Goal: Find specific page/section: Find specific page/section

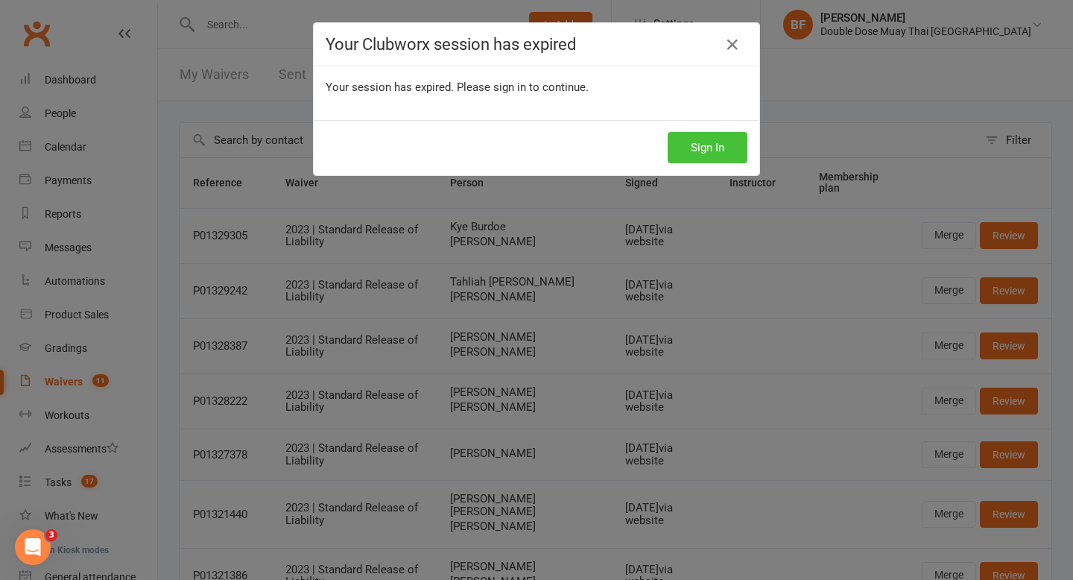
click at [695, 141] on button "Sign In" at bounding box center [708, 147] width 80 height 31
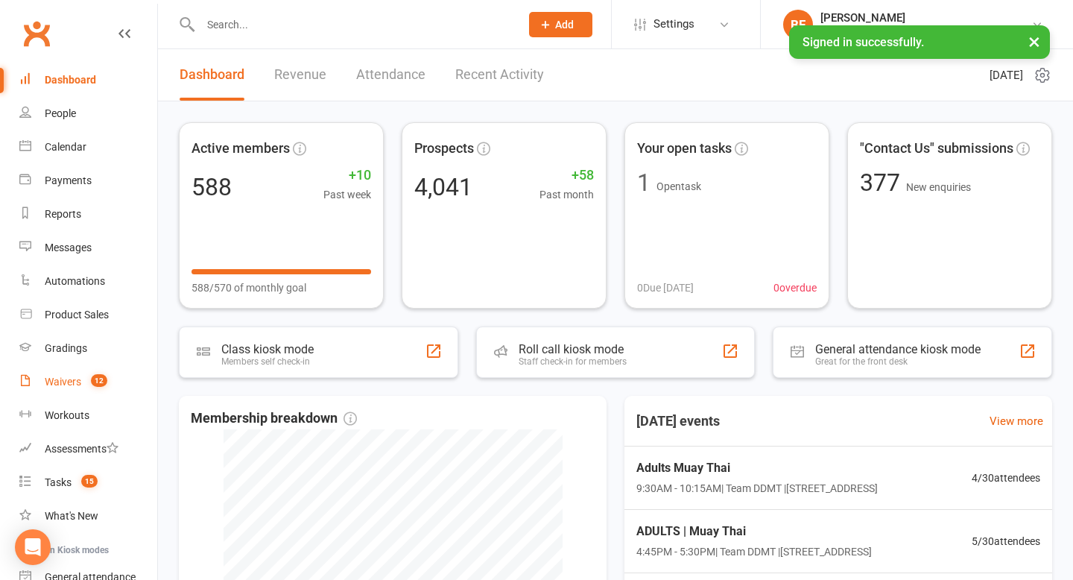
click at [92, 382] on span "12" at bounding box center [99, 380] width 16 height 13
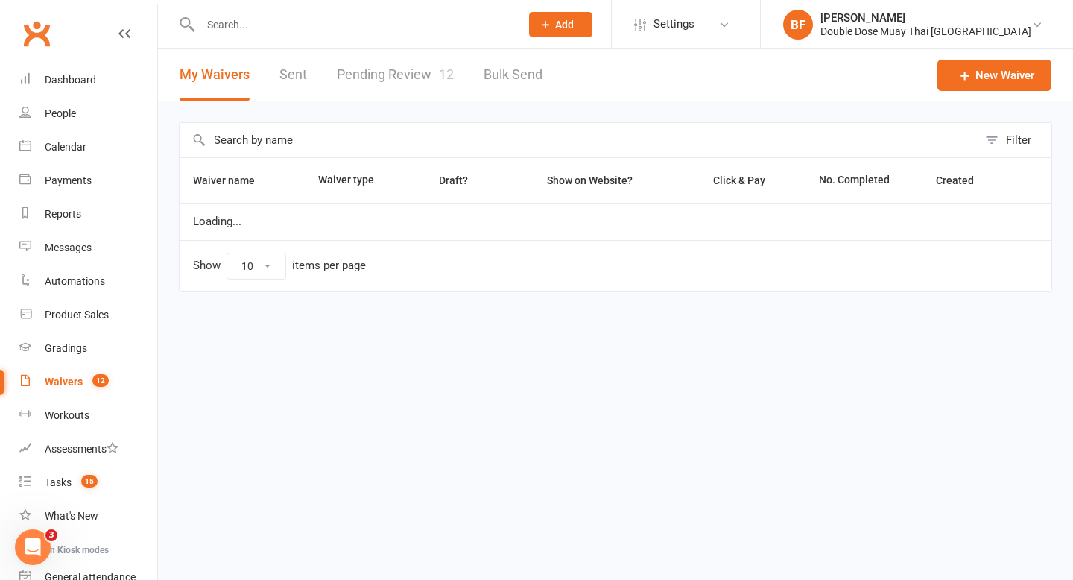
click at [410, 72] on link "Pending Review 12" at bounding box center [395, 74] width 117 height 51
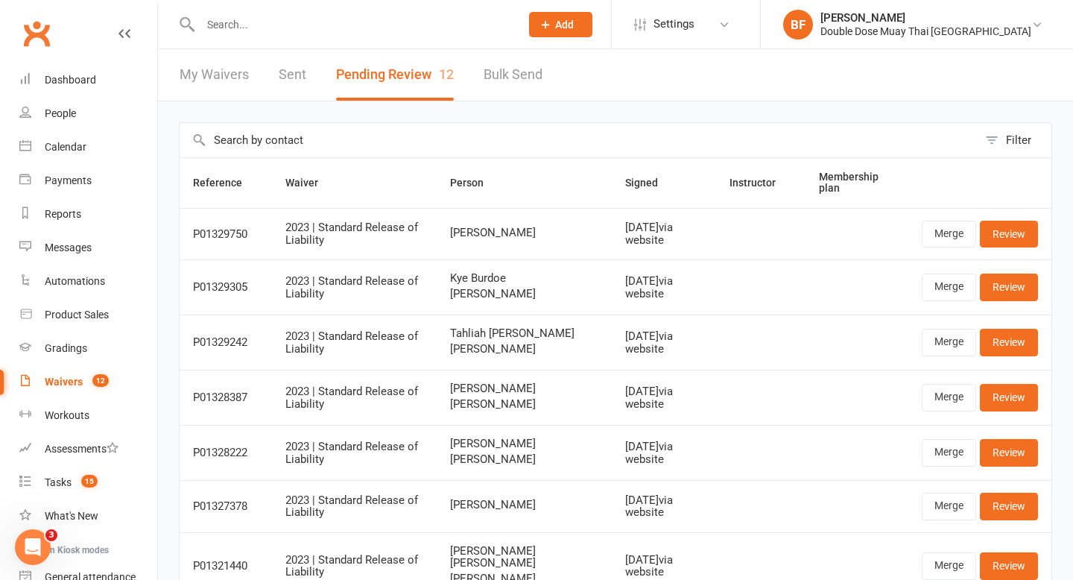
click at [265, 34] on div at bounding box center [344, 24] width 331 height 48
click at [265, 29] on input "text" at bounding box center [353, 24] width 314 height 21
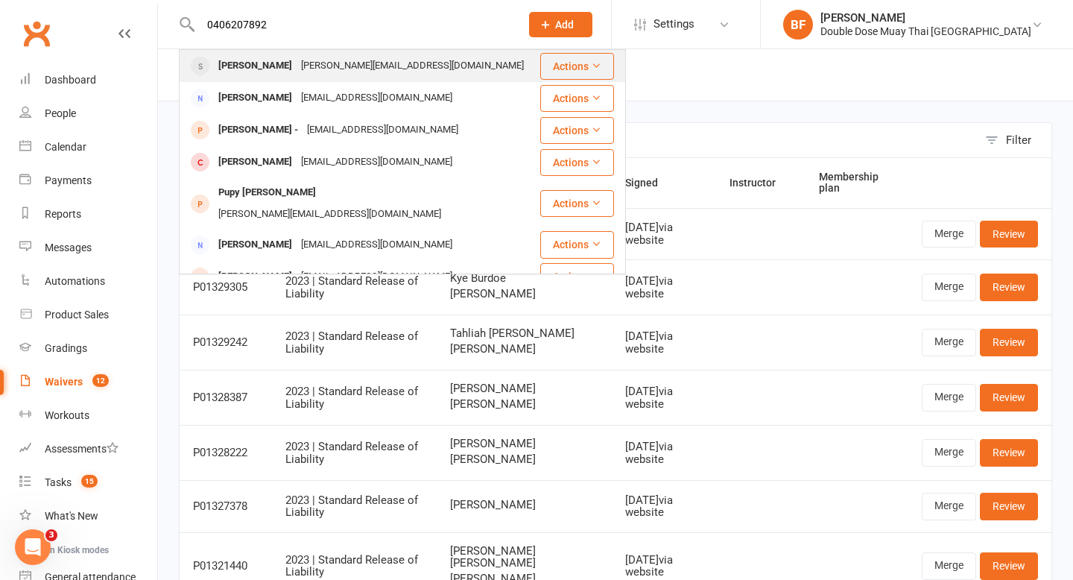
type input "0406207892"
click at [270, 75] on div "Terry Eason" at bounding box center [255, 66] width 83 height 22
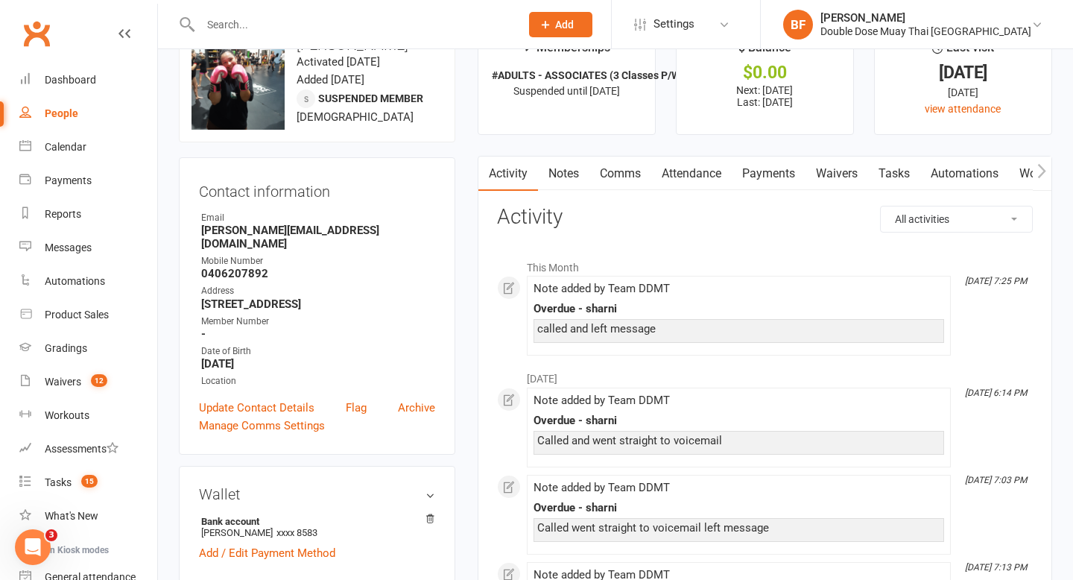
scroll to position [51, 0]
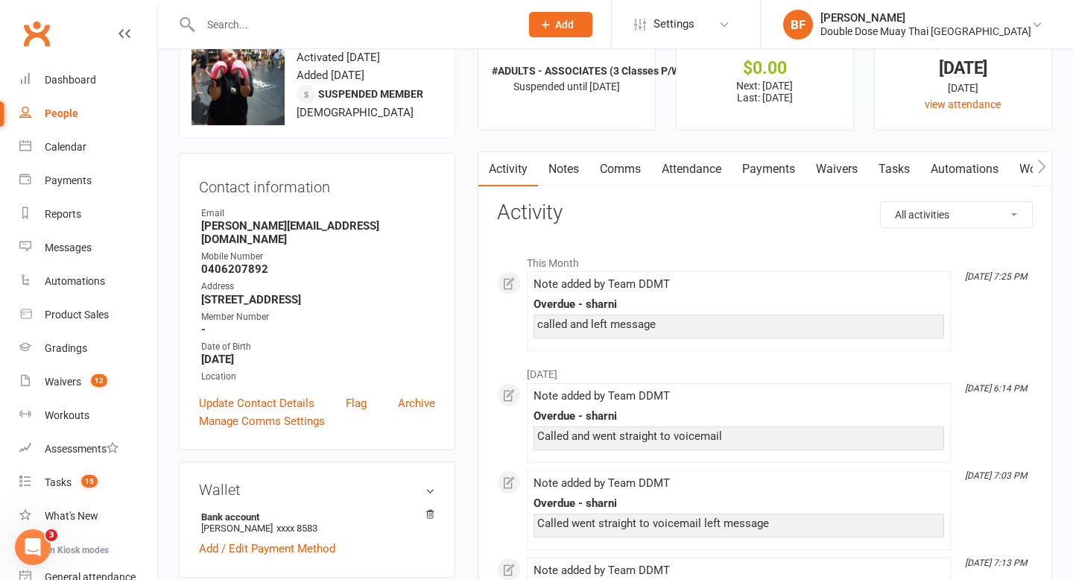
click at [764, 169] on link "Payments" at bounding box center [769, 169] width 74 height 34
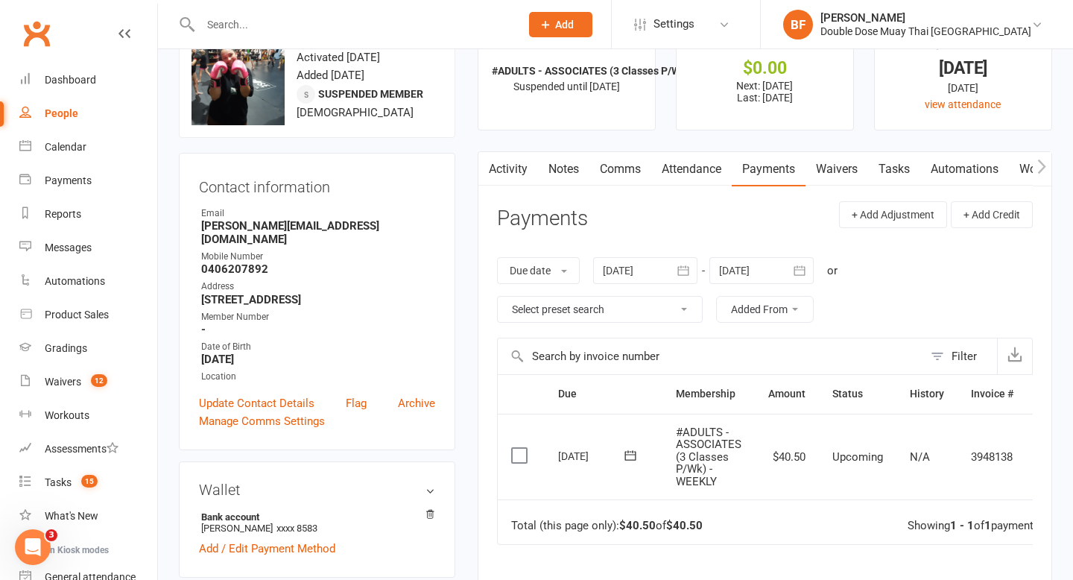
click at [580, 174] on link "Notes" at bounding box center [563, 169] width 51 height 34
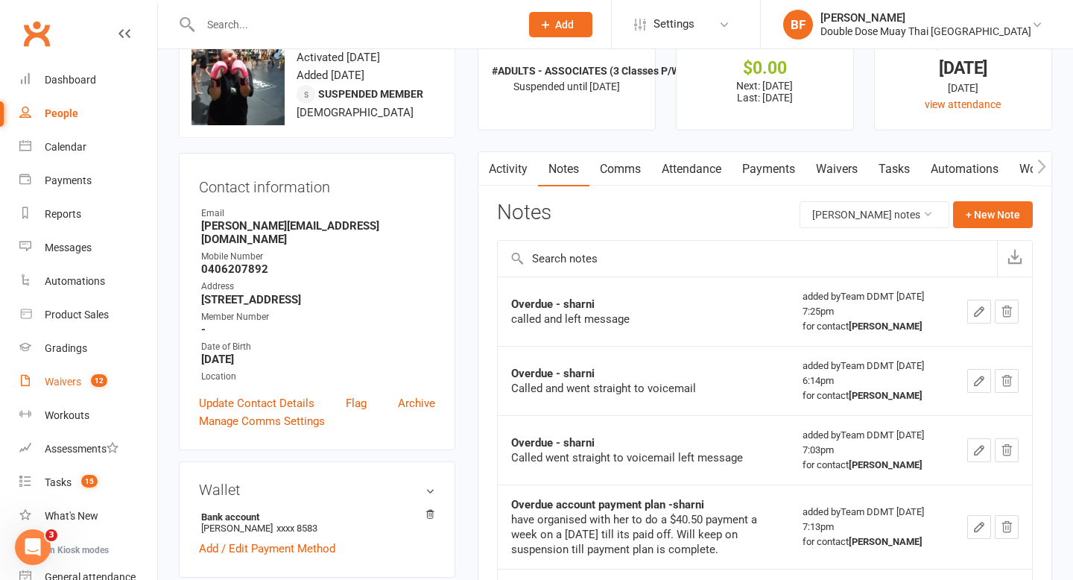
click at [89, 376] on count-badge "12" at bounding box center [95, 382] width 24 height 12
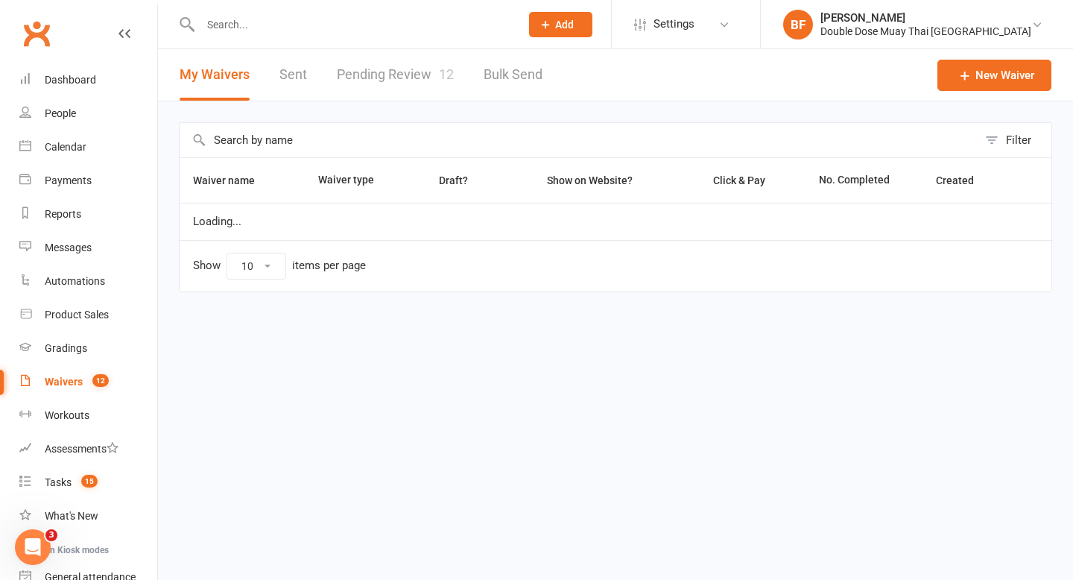
click at [419, 67] on link "Pending Review 12" at bounding box center [395, 74] width 117 height 51
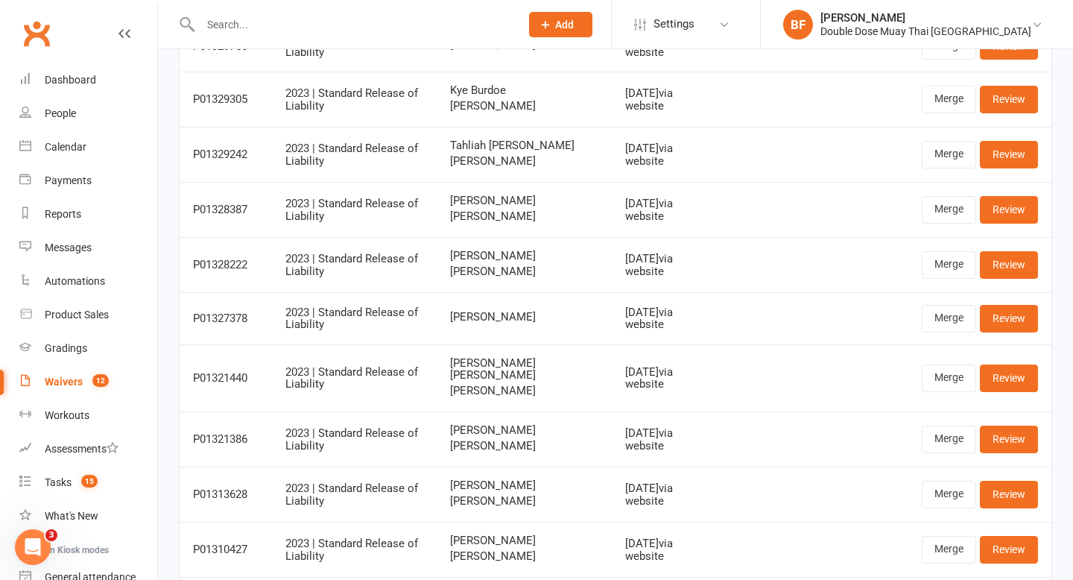
scroll to position [221, 0]
